Goal: Find specific page/section: Find specific page/section

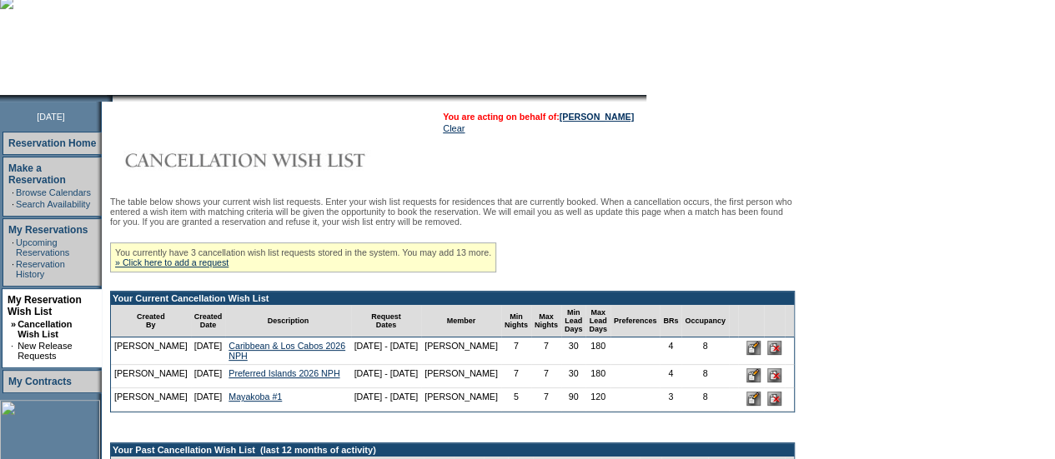
scroll to position [193, 0]
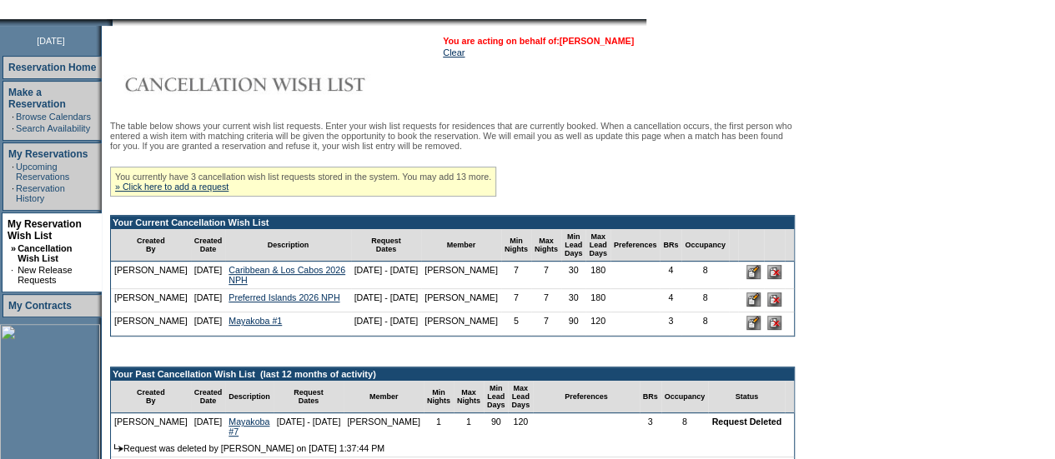
click at [607, 38] on link "[PERSON_NAME]" at bounding box center [597, 41] width 74 height 10
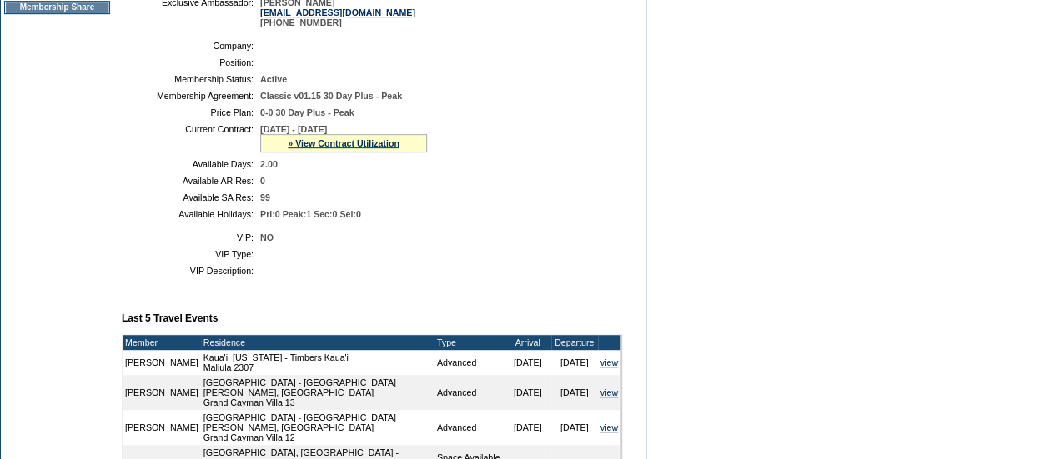
scroll to position [339, 0]
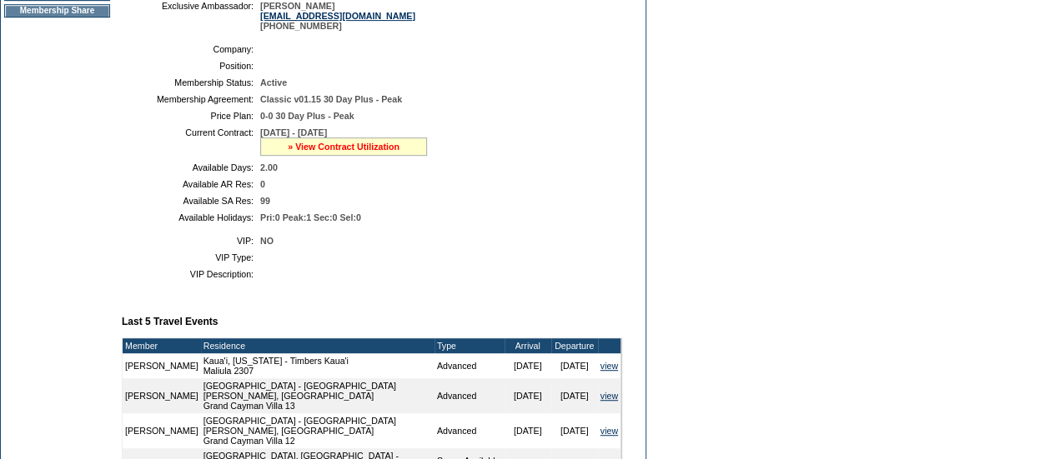
click at [320, 152] on link "» View Contract Utilization" at bounding box center [344, 147] width 112 height 10
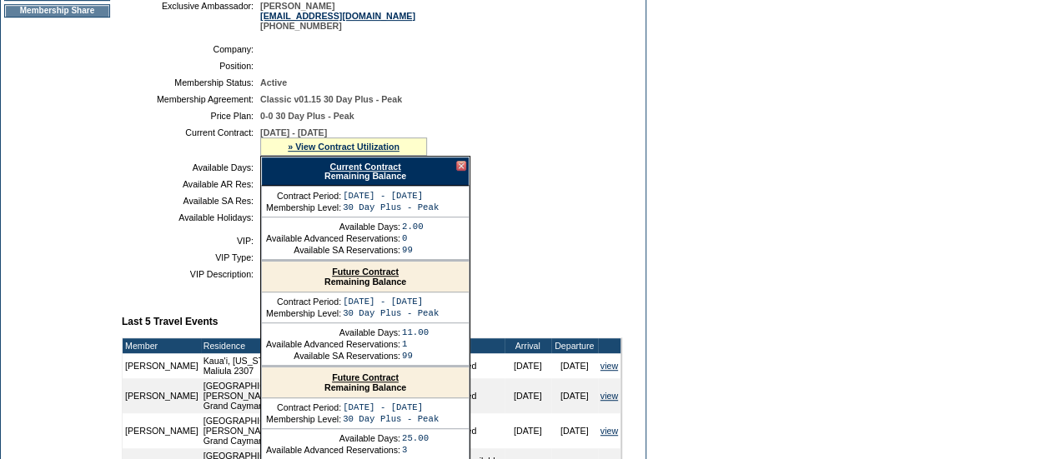
click at [332, 172] on link "Current Contract" at bounding box center [364, 167] width 71 height 10
click at [991, 150] on form "Follow Us ::" at bounding box center [527, 232] width 1055 height 1142
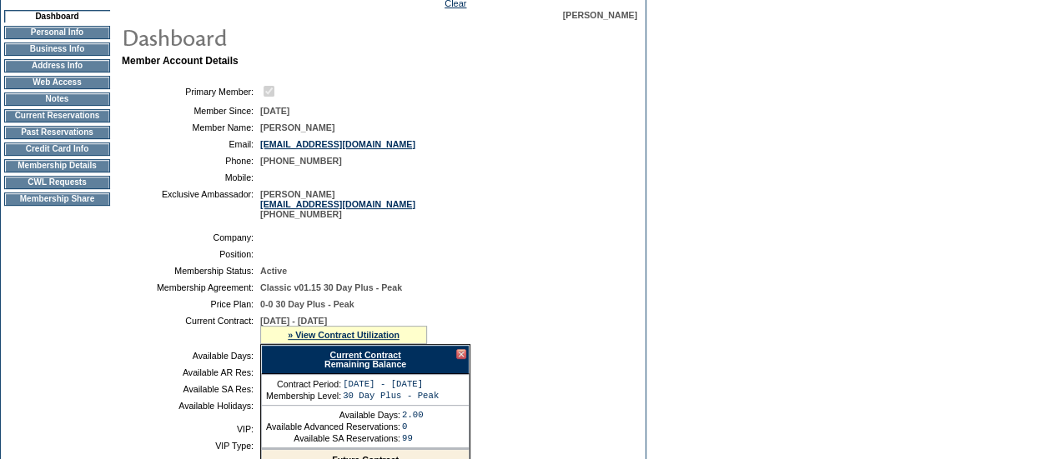
scroll to position [0, 0]
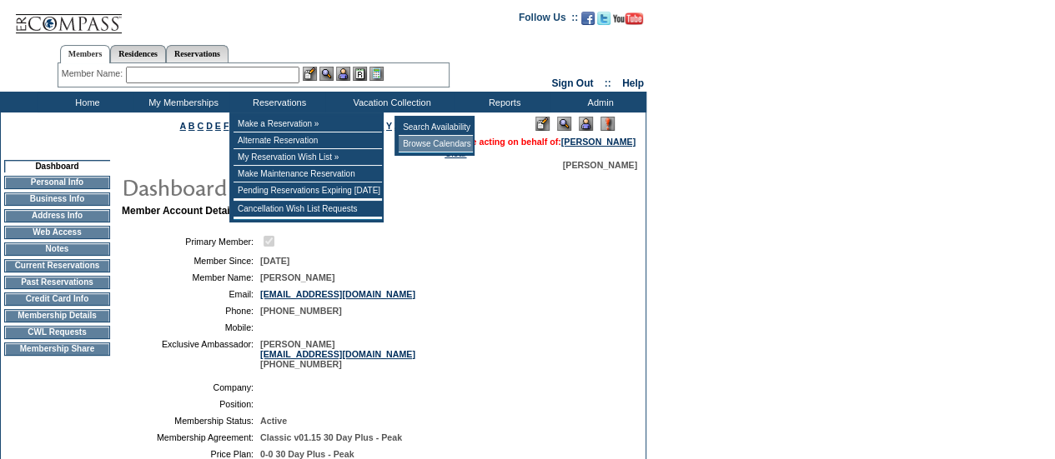
click at [415, 146] on td "Browse Calendars" at bounding box center [436, 144] width 74 height 17
